Goal: Task Accomplishment & Management: Manage account settings

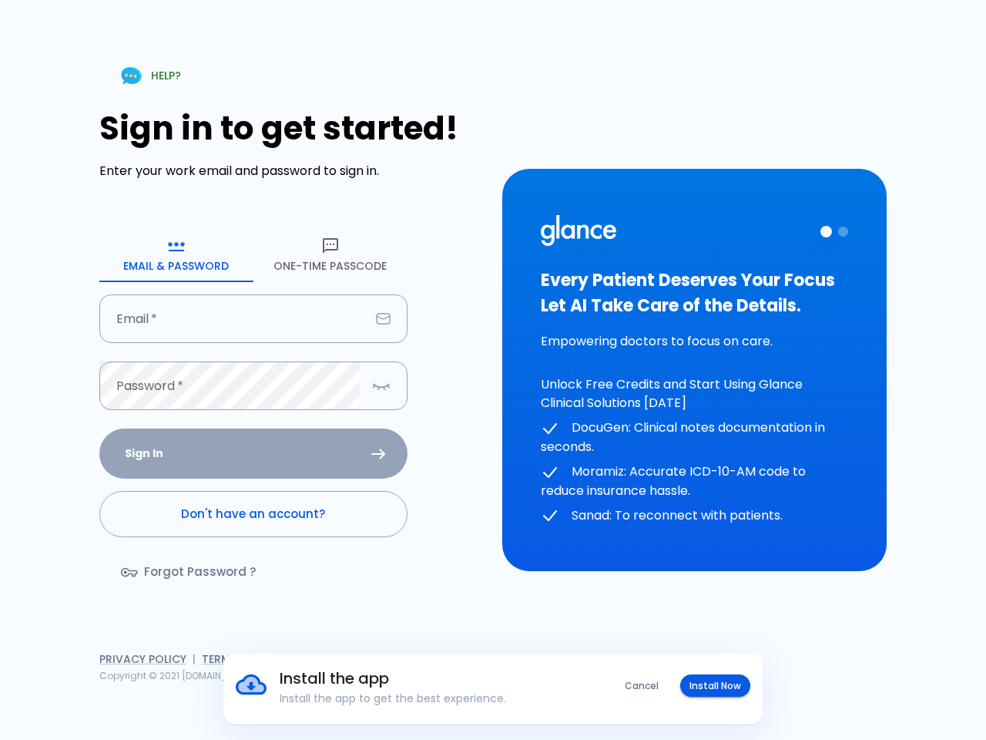
click at [493, 370] on div "HELP? Sign in to get started! Enter your work email and password to sign in. Em…" at bounding box center [492, 370] width 949 height 740
click at [643, 685] on button "Cancel" at bounding box center [642, 685] width 52 height 22
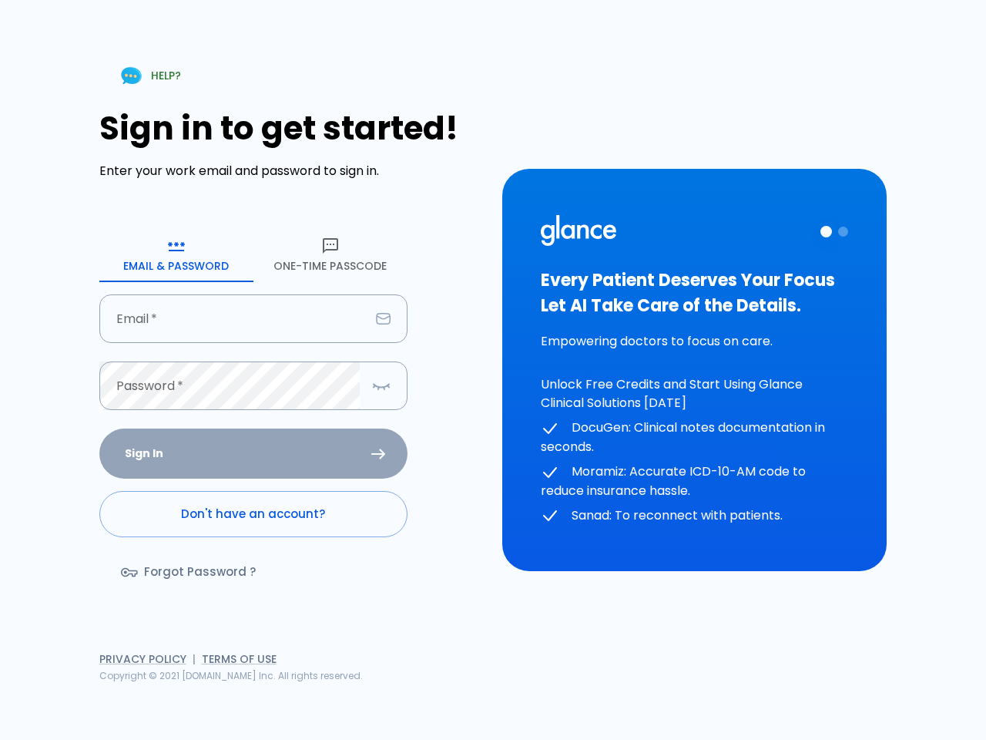
click at [716, 685] on div "HELP? Sign in to get started! Enter your work email and password to sign in. Em…" at bounding box center [492, 370] width 949 height 740
click at [176, 254] on icon "button" at bounding box center [176, 246] width 18 height 18
click at [331, 254] on icon "button" at bounding box center [330, 246] width 18 height 18
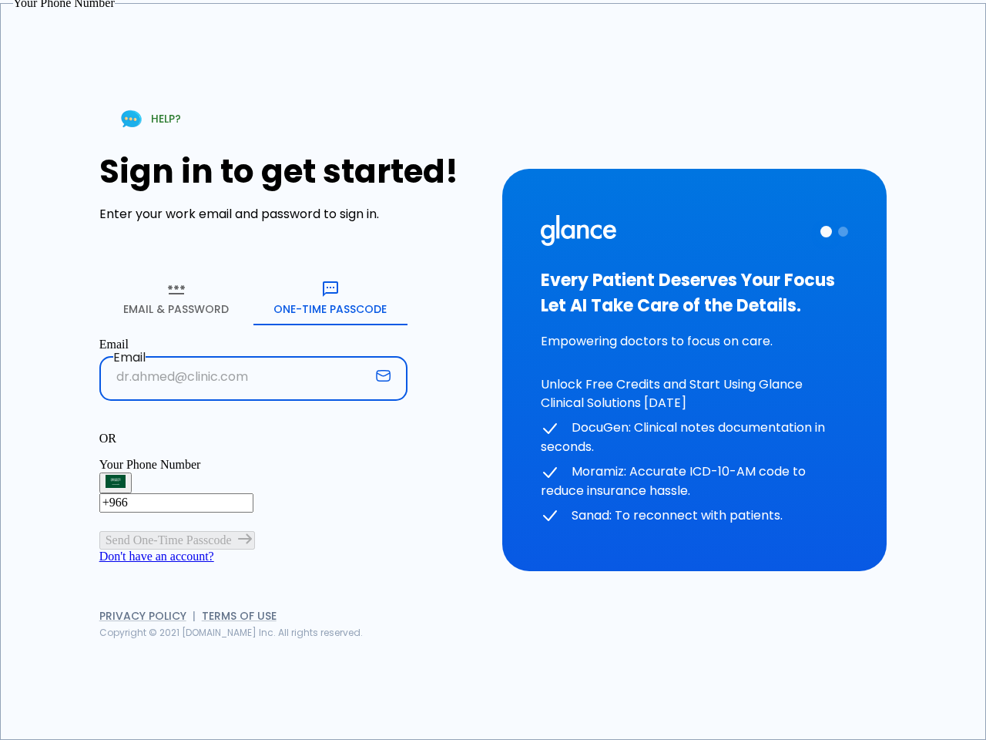
click at [254, 352] on input "Email" at bounding box center [234, 376] width 270 height 49
click at [254, 432] on p "OR" at bounding box center [253, 439] width 308 height 14
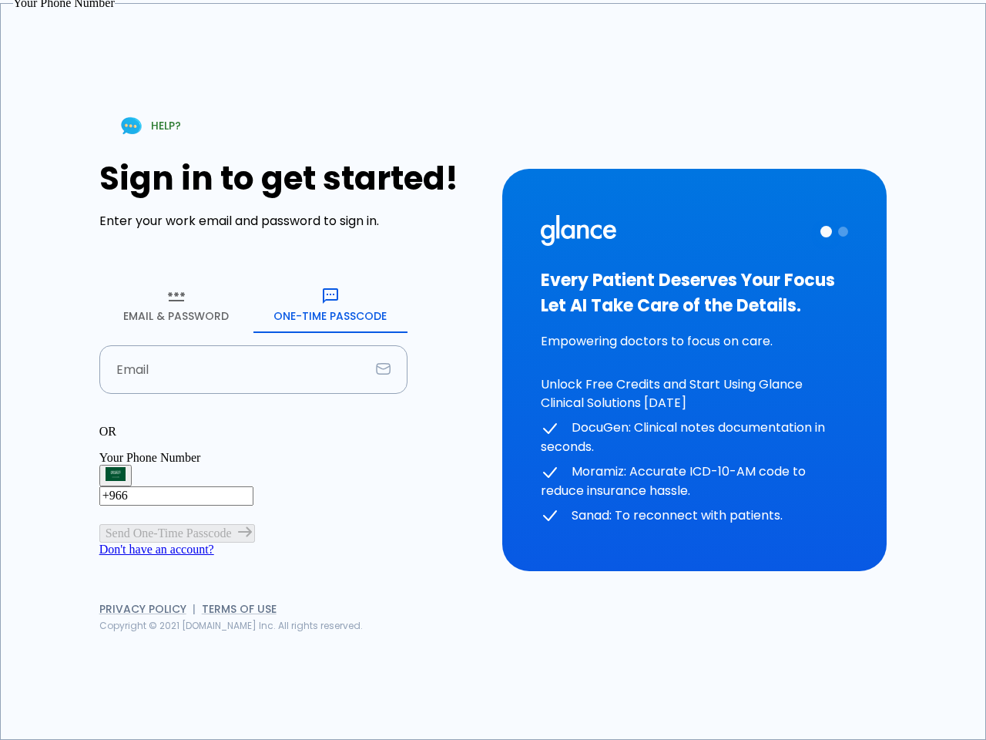
click at [381, 425] on div "OR" at bounding box center [253, 432] width 308 height 14
click at [694, 370] on div "Every Patient Deserves Your Focus Let AI Take Care of the Details. Empowering d…" at bounding box center [694, 370] width 307 height 311
